Goal: Task Accomplishment & Management: Manage account settings

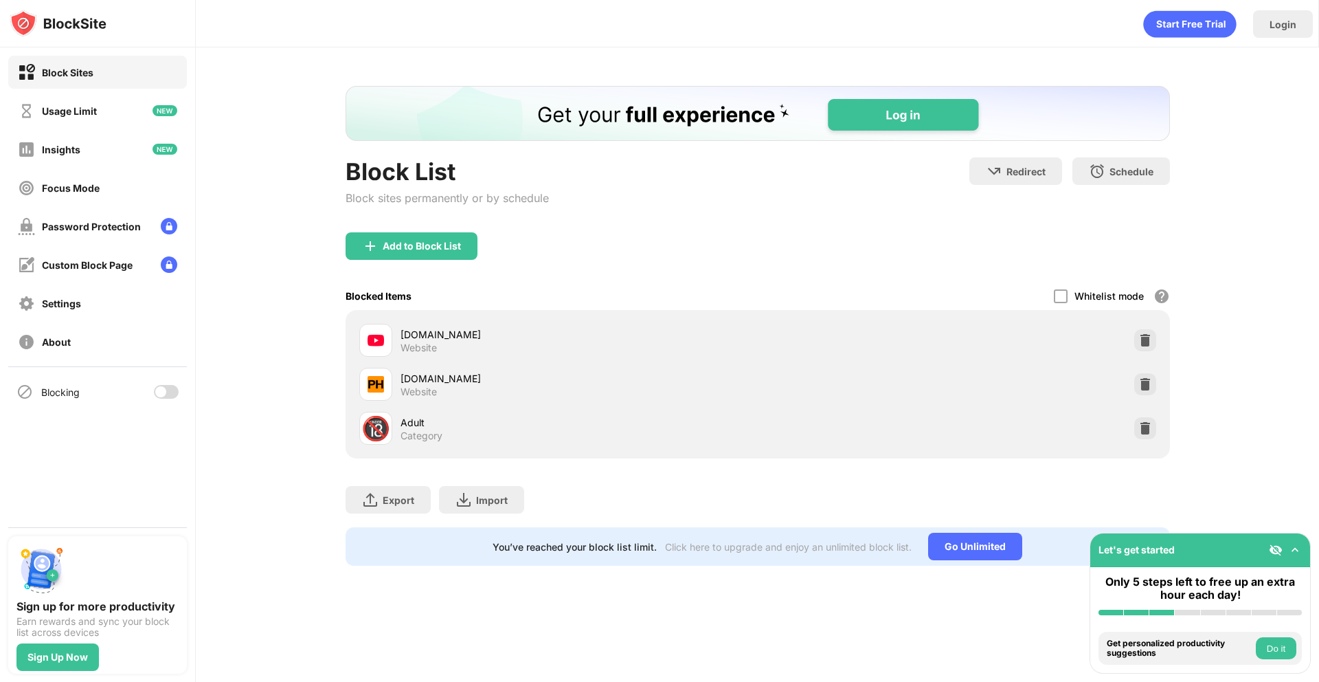
click at [161, 388] on div at bounding box center [160, 391] width 11 height 11
click at [169, 385] on div at bounding box center [166, 392] width 25 height 14
